Goal: Information Seeking & Learning: Learn about a topic

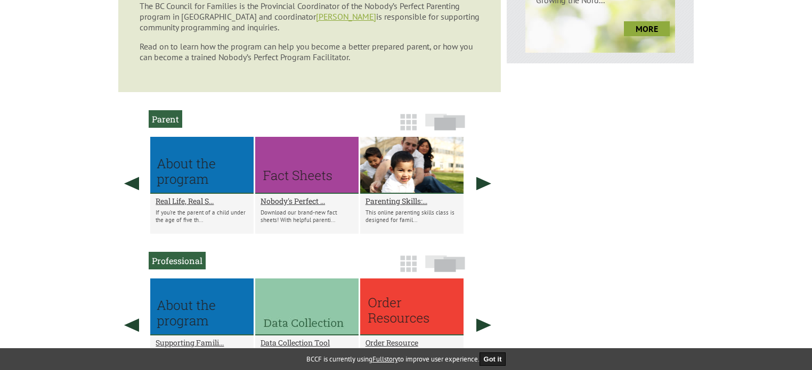
scroll to position [533, 0]
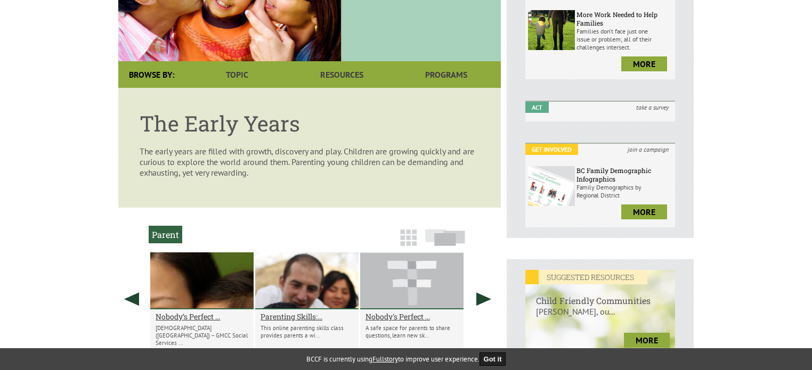
scroll to position [248, 0]
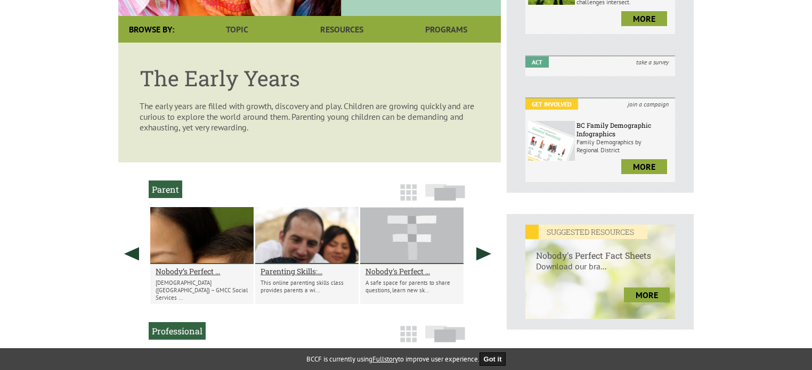
click at [301, 219] on div at bounding box center [306, 235] width 103 height 57
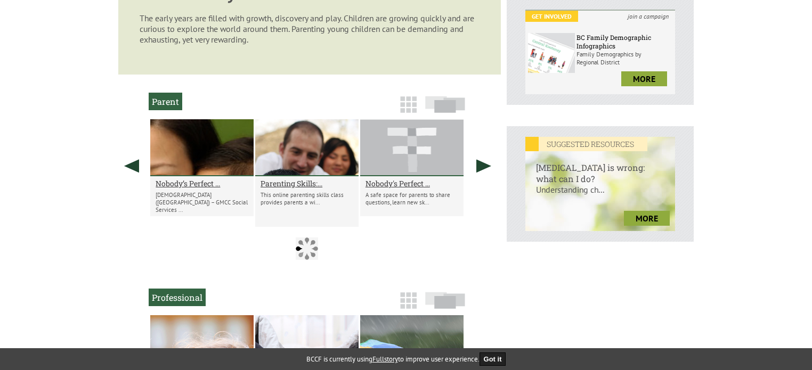
scroll to position [354, 0]
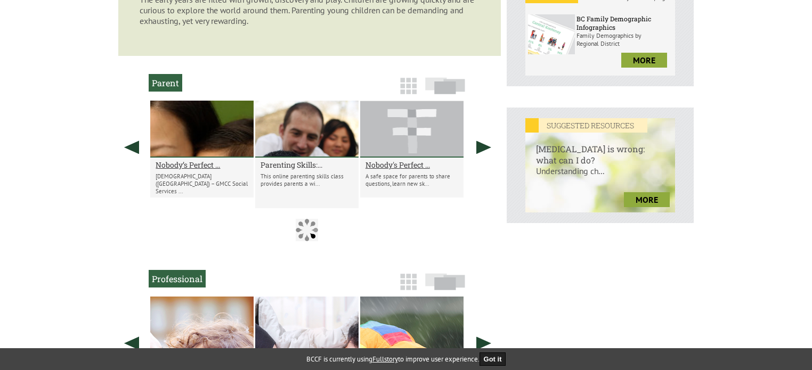
click at [303, 166] on h2 "Parenting Skills:..." at bounding box center [307, 165] width 93 height 10
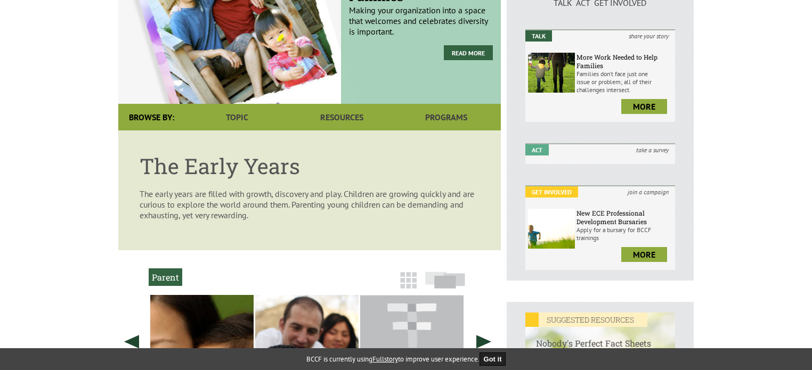
scroll to position [267, 0]
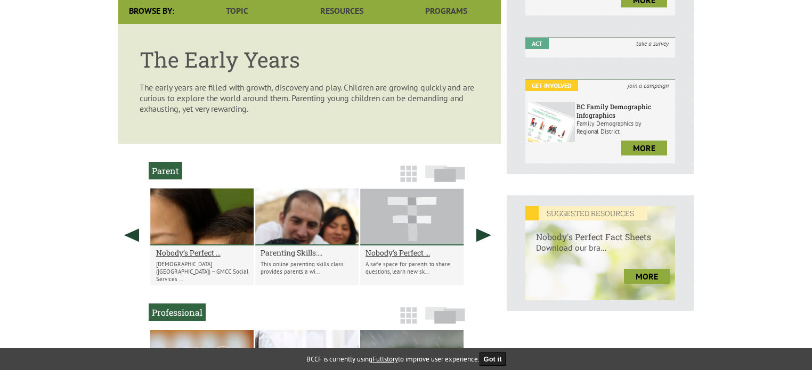
click at [293, 253] on h2 "Parenting Skills:..." at bounding box center [307, 253] width 93 height 10
click at [158, 172] on h2 "Parent" at bounding box center [166, 171] width 34 height 18
click at [408, 182] on img at bounding box center [408, 174] width 17 height 17
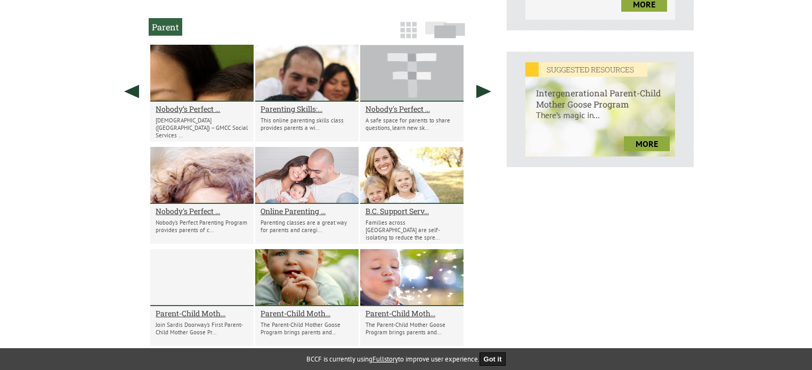
scroll to position [426, 0]
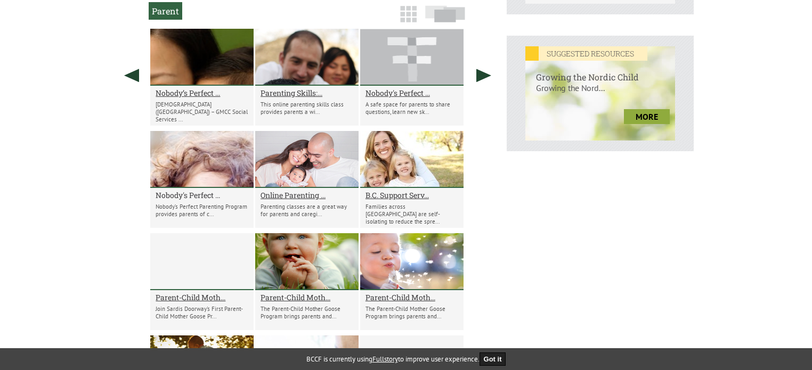
click at [198, 195] on h2 "Nobody's Perfect ..." at bounding box center [202, 195] width 93 height 10
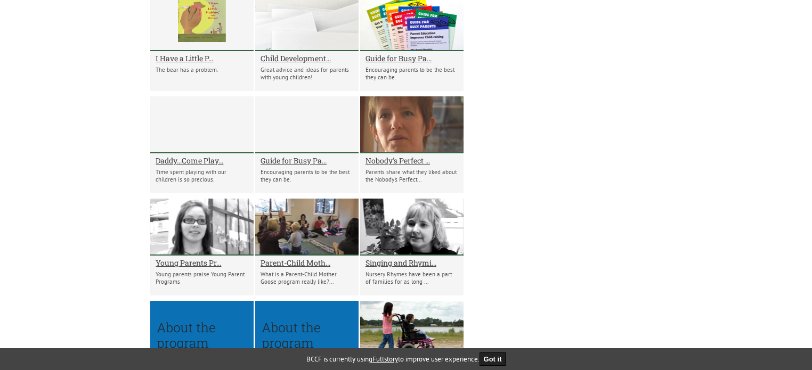
scroll to position [2448, 0]
